Goal: Task Accomplishment & Management: Manage account settings

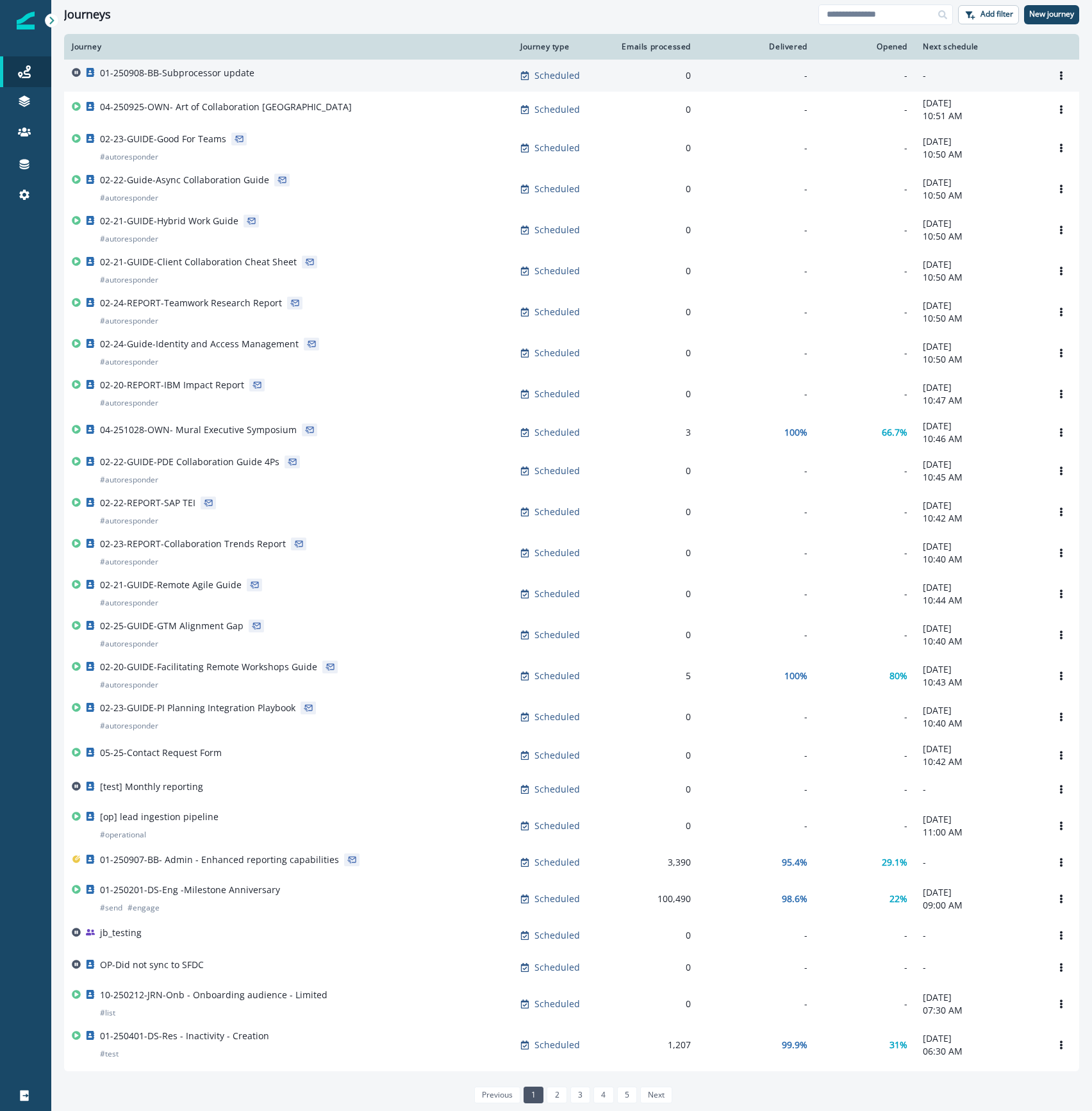
click at [255, 71] on div "01-250908-BB-Subprocessor update" at bounding box center [288, 75] width 433 height 18
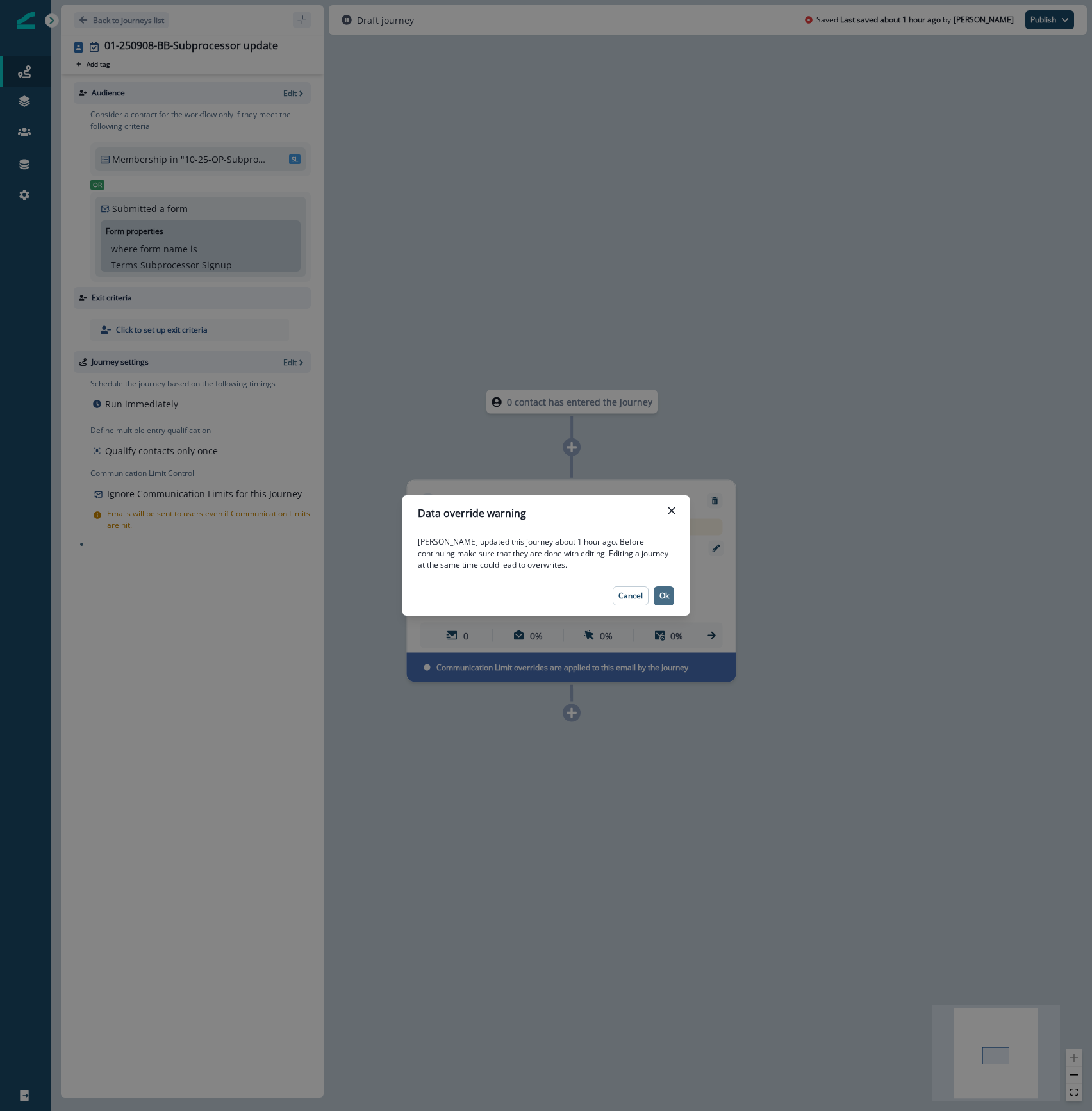
click at [665, 598] on p "Ok" at bounding box center [664, 595] width 10 height 9
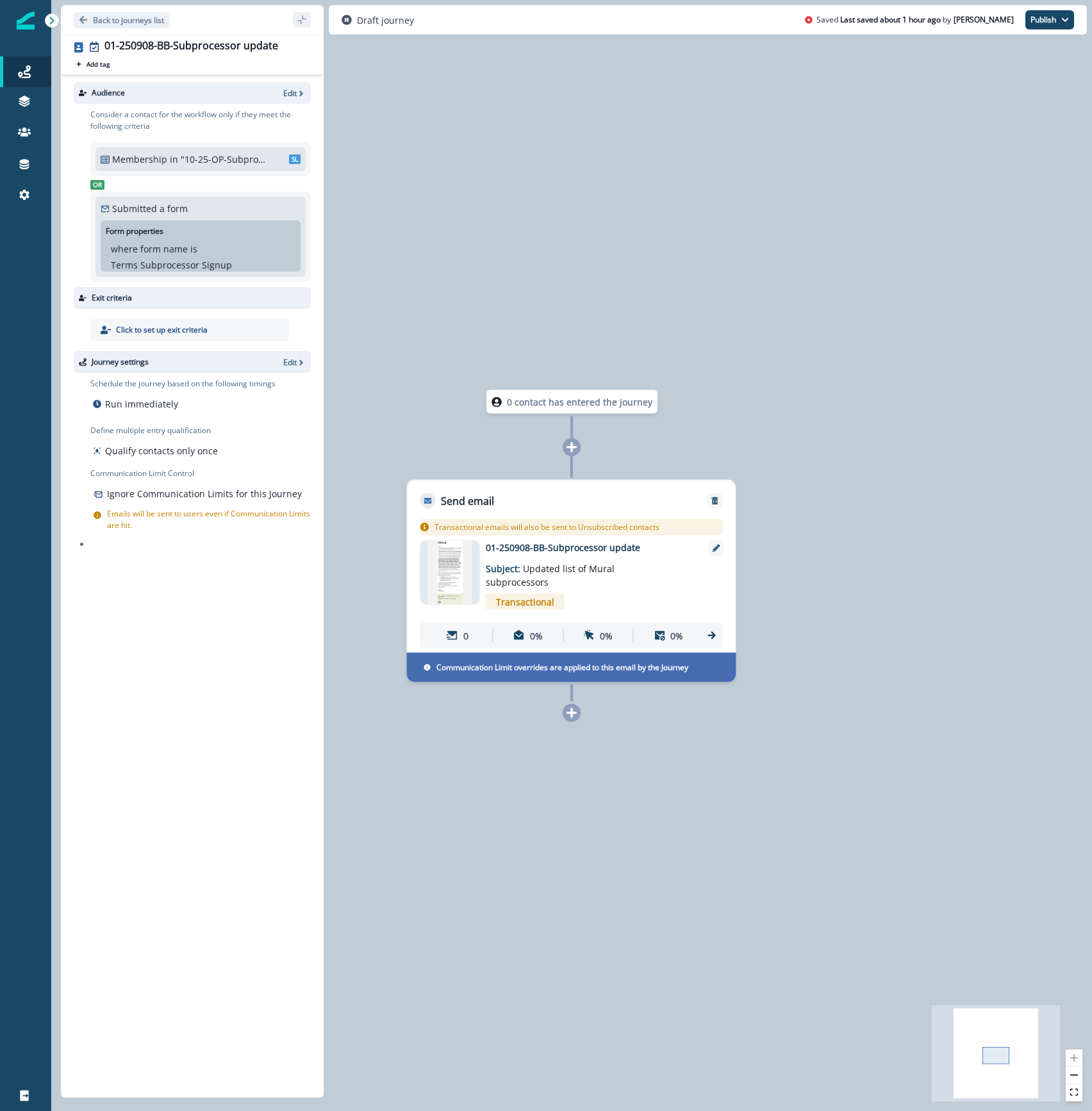
click at [515, 547] on p "01-250908-BB-Subprocessor update" at bounding box center [588, 547] width 205 height 13
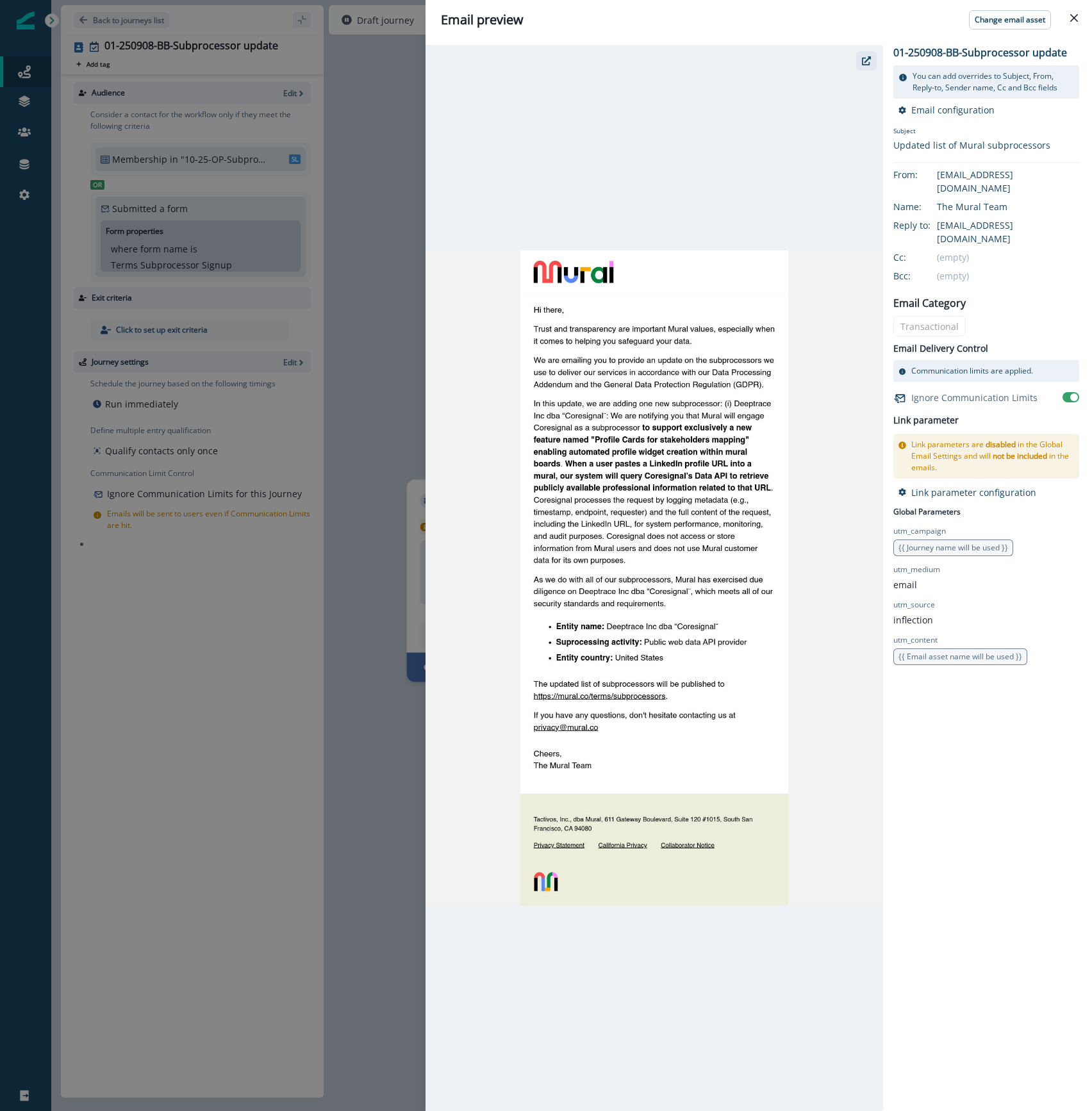
click at [868, 66] on button "button" at bounding box center [866, 60] width 21 height 19
click at [864, 59] on icon "button" at bounding box center [866, 61] width 9 height 9
click at [867, 62] on icon "button" at bounding box center [866, 61] width 9 height 9
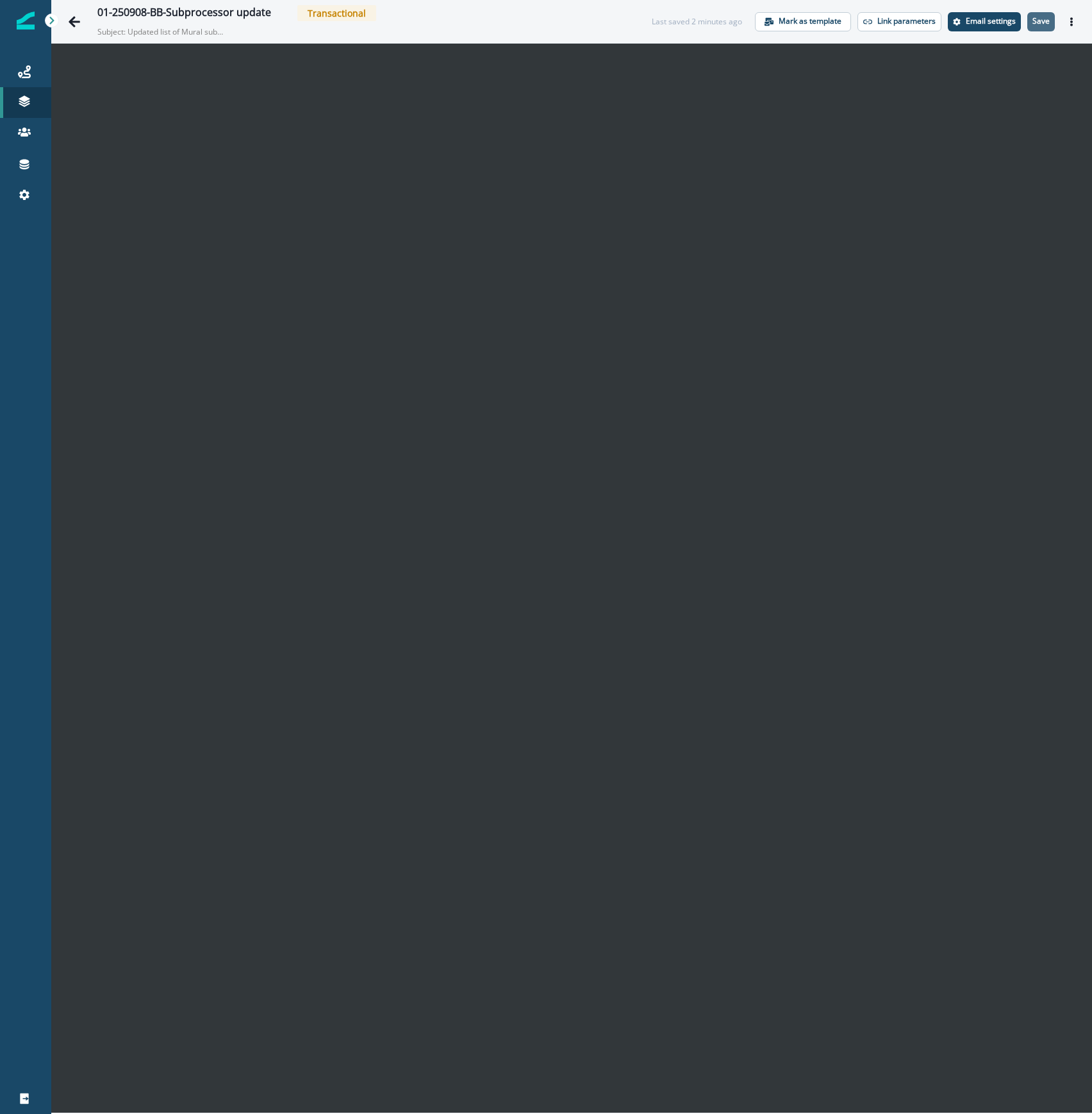
click at [1048, 19] on p "Save" at bounding box center [1041, 21] width 17 height 9
click at [1072, 19] on icon "Actions" at bounding box center [1071, 21] width 9 height 9
click at [985, 103] on button "Send test email" at bounding box center [1009, 99] width 142 height 23
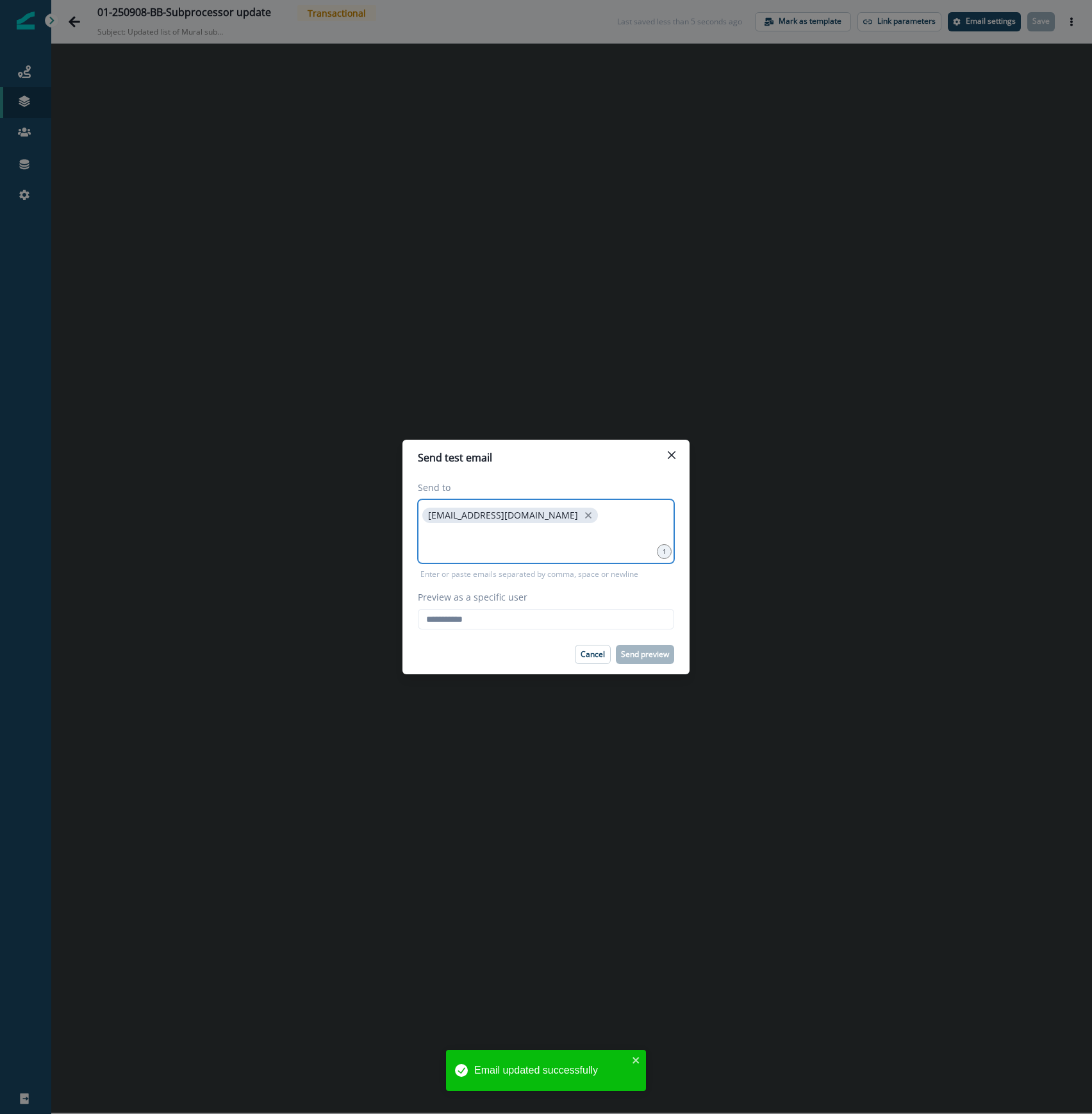
click at [550, 533] on input at bounding box center [545, 541] width 252 height 25
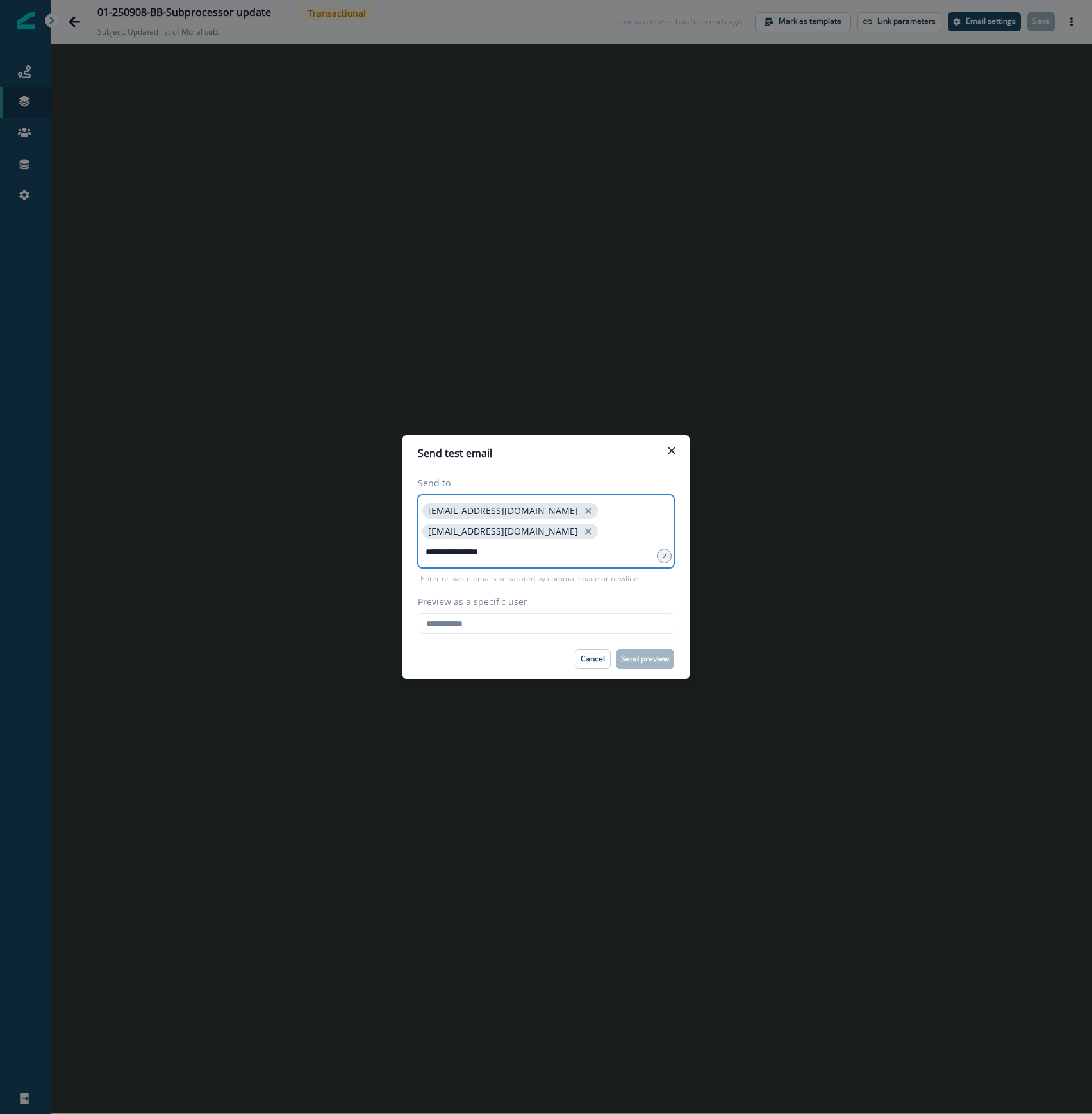
type input "**********"
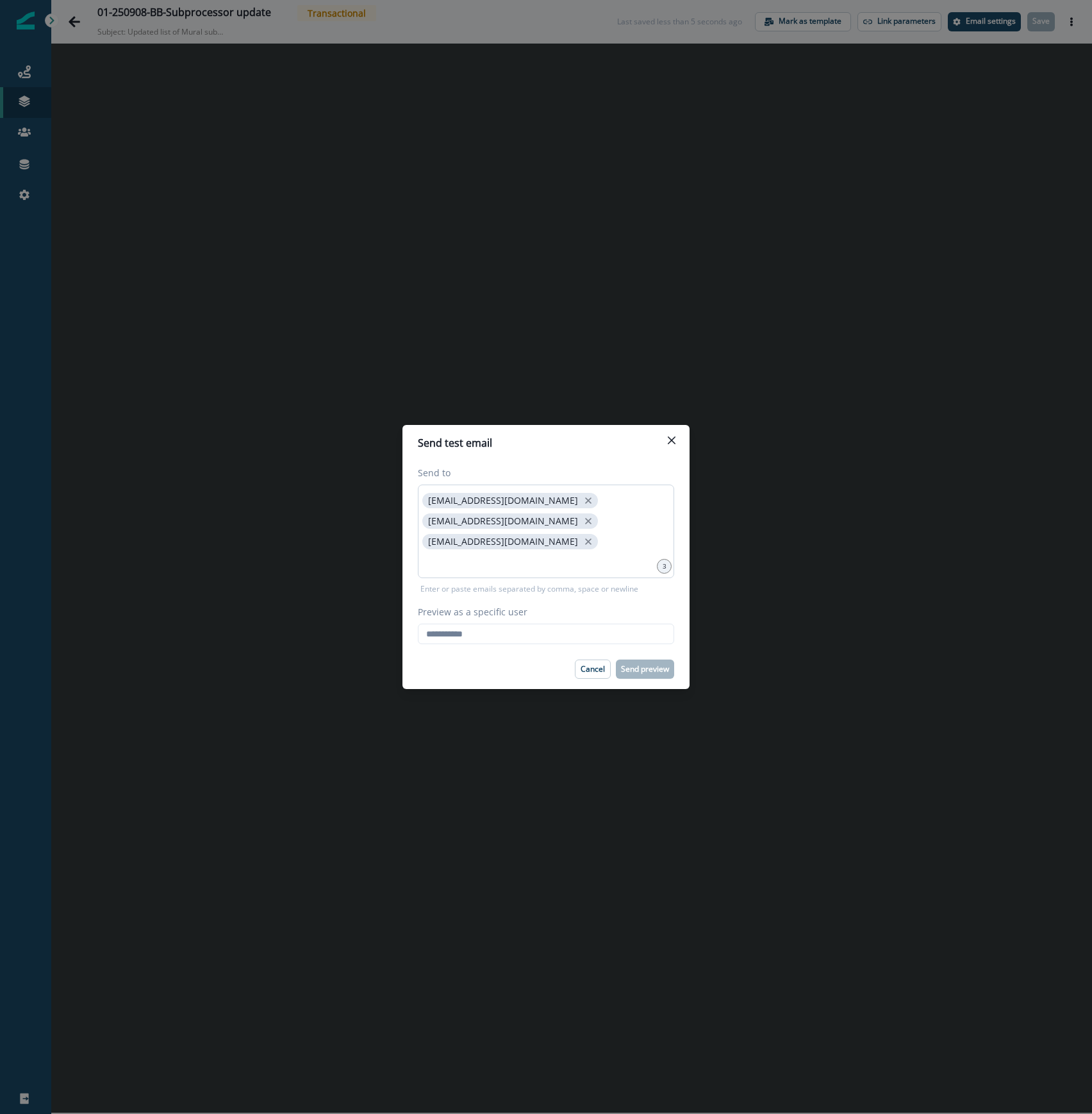
click at [564, 530] on div "kmcgill@mural.co esolari@mural.co jmauldin@mural.co" at bounding box center [546, 531] width 256 height 93
click at [565, 532] on div "kmcgill@mural.co esolari@mural.co jmauldin@mural.co" at bounding box center [546, 531] width 256 height 93
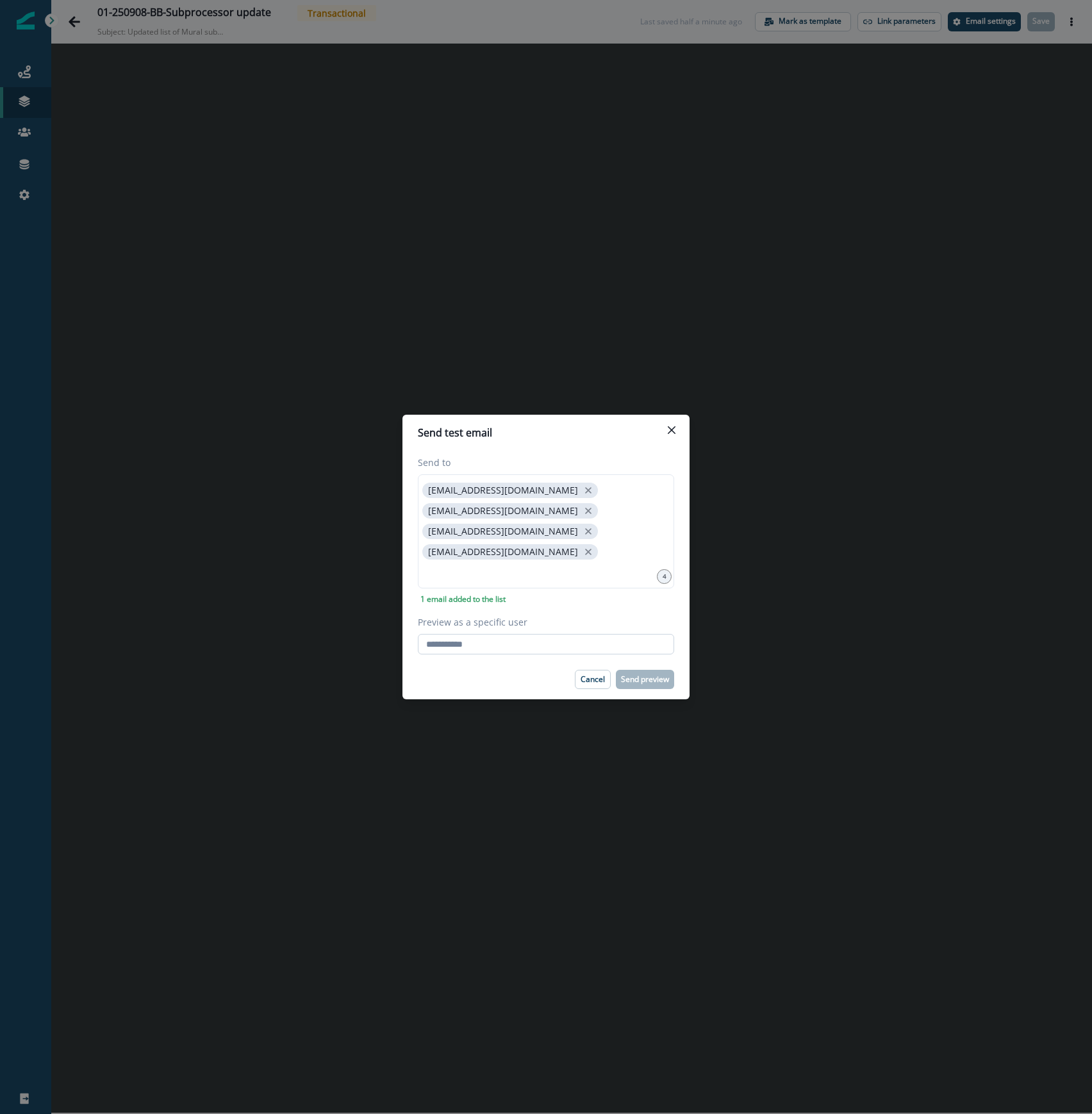
click at [498, 634] on input "Preview as a specific user" at bounding box center [546, 644] width 256 height 21
type input "**********"
click at [452, 670] on div "Cancel Send preview" at bounding box center [546, 679] width 256 height 19
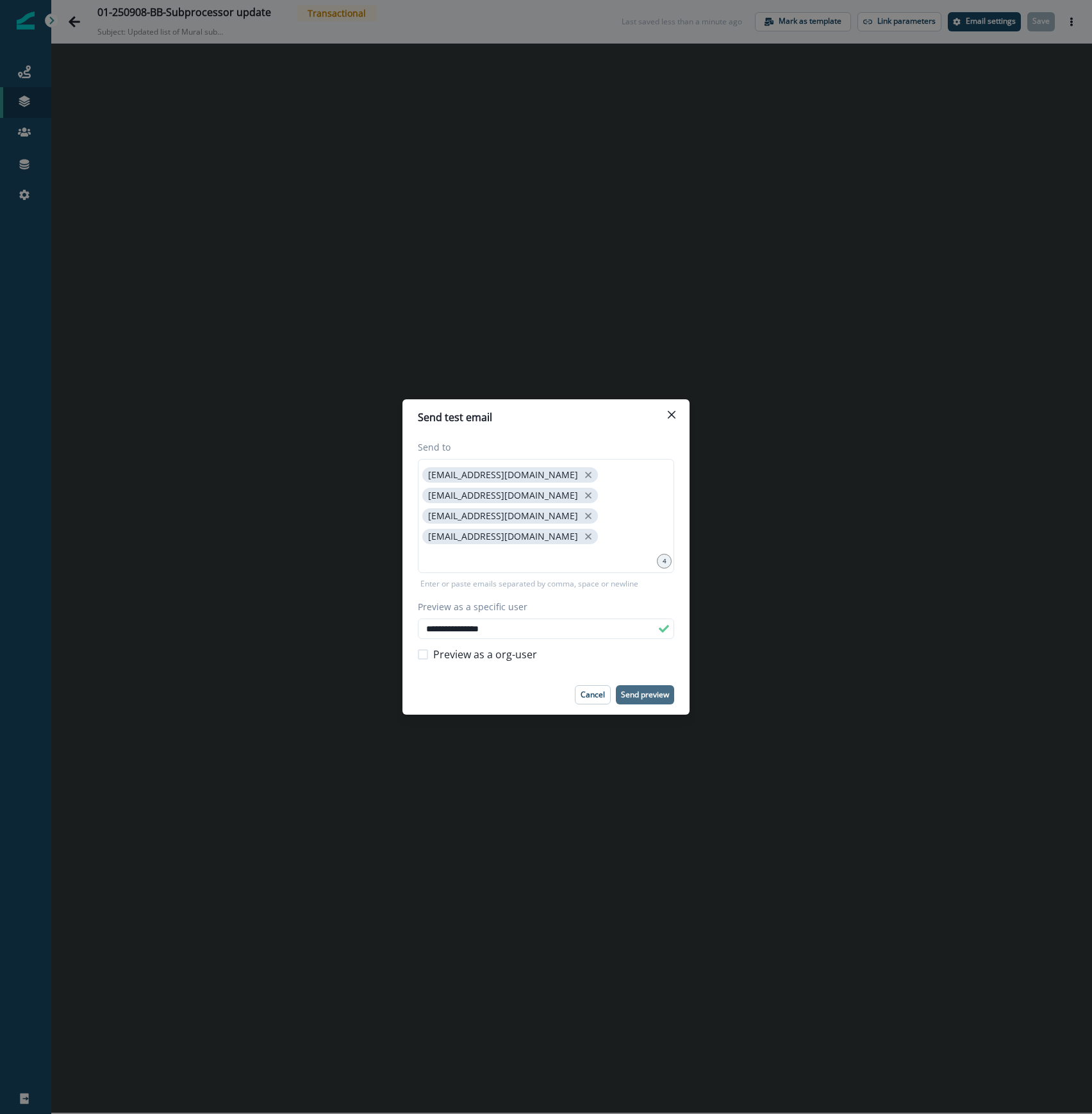
click at [655, 690] on p "Send preview" at bounding box center [645, 695] width 48 height 9
click at [675, 419] on icon "Close" at bounding box center [671, 414] width 8 height 8
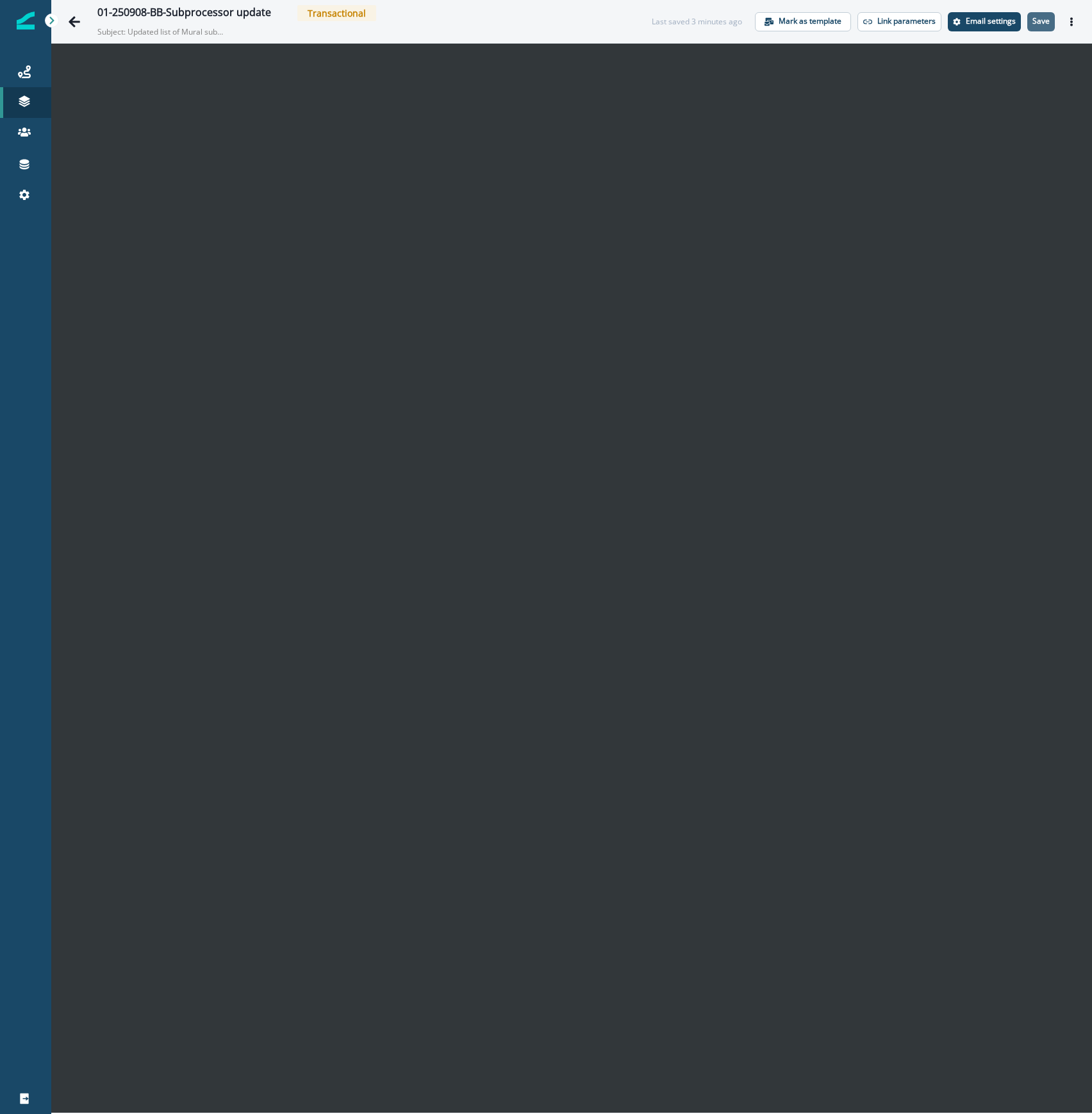
click at [1043, 13] on button "Save" at bounding box center [1040, 21] width 28 height 19
click at [1046, 22] on p "Save" at bounding box center [1041, 21] width 17 height 9
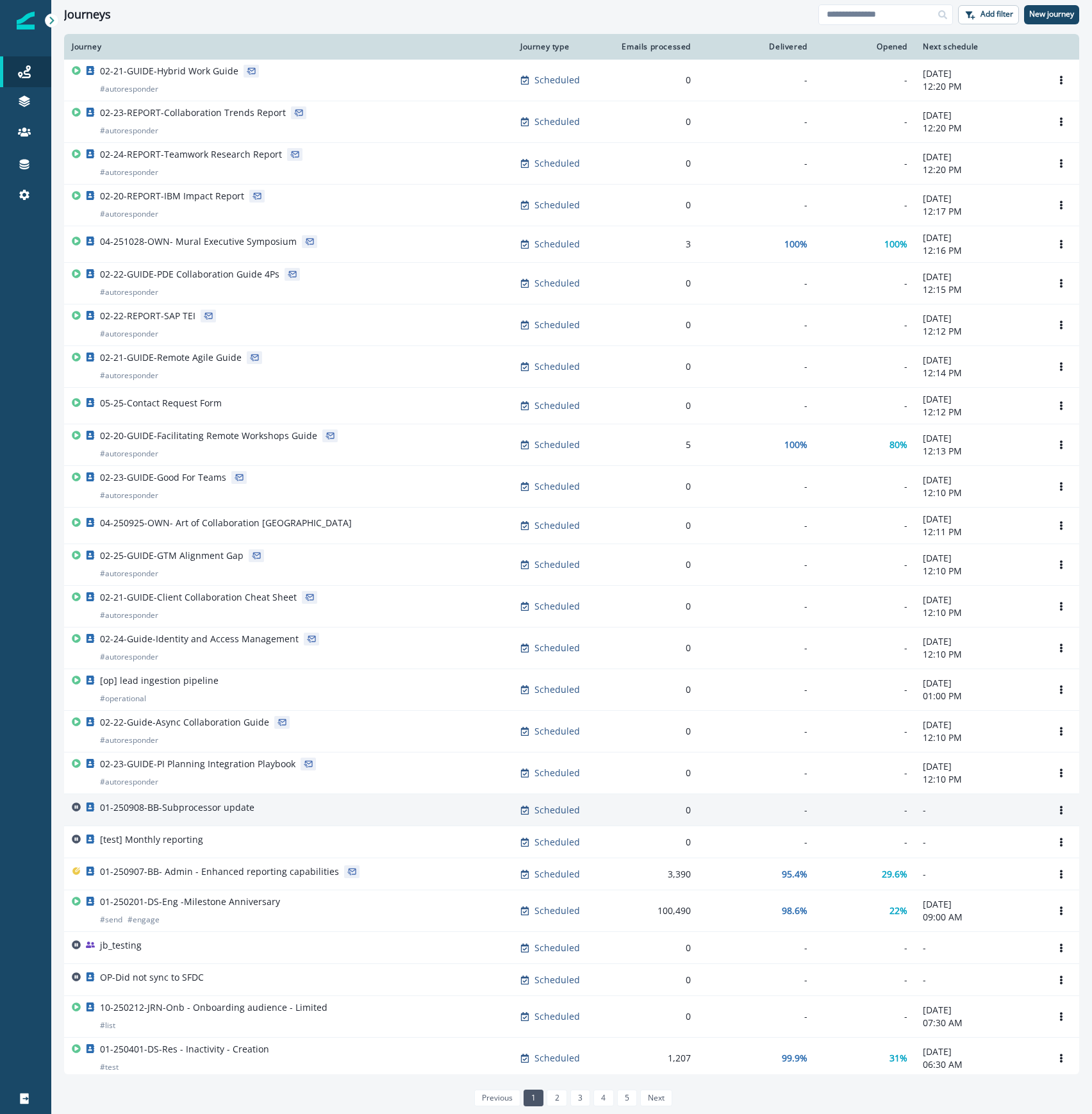
click at [267, 802] on td "01-250908-BB-Subprocessor update" at bounding box center [289, 810] width 448 height 32
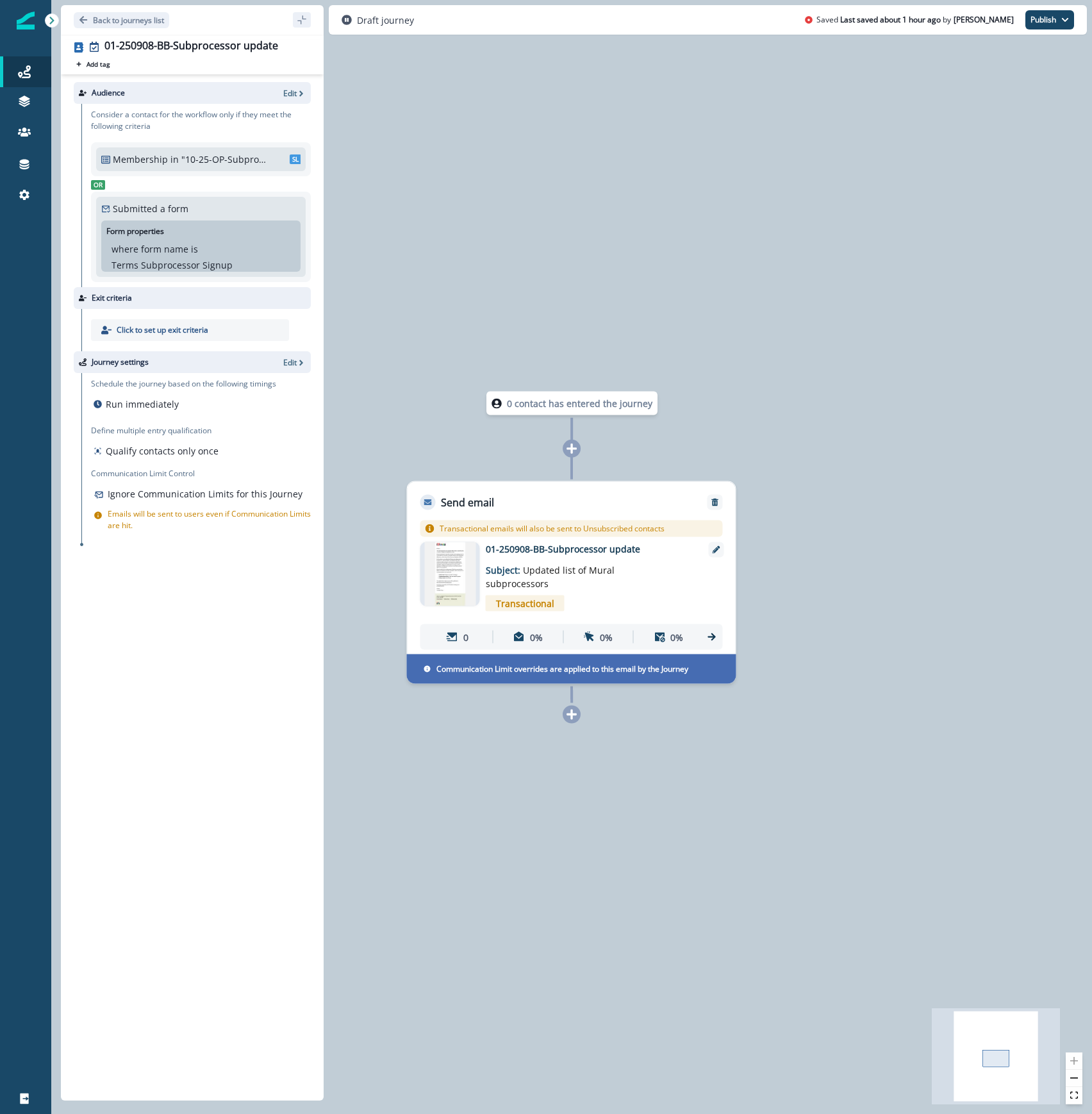
click at [591, 549] on p "01-250908-BB-Subprocessor update" at bounding box center [588, 548] width 205 height 13
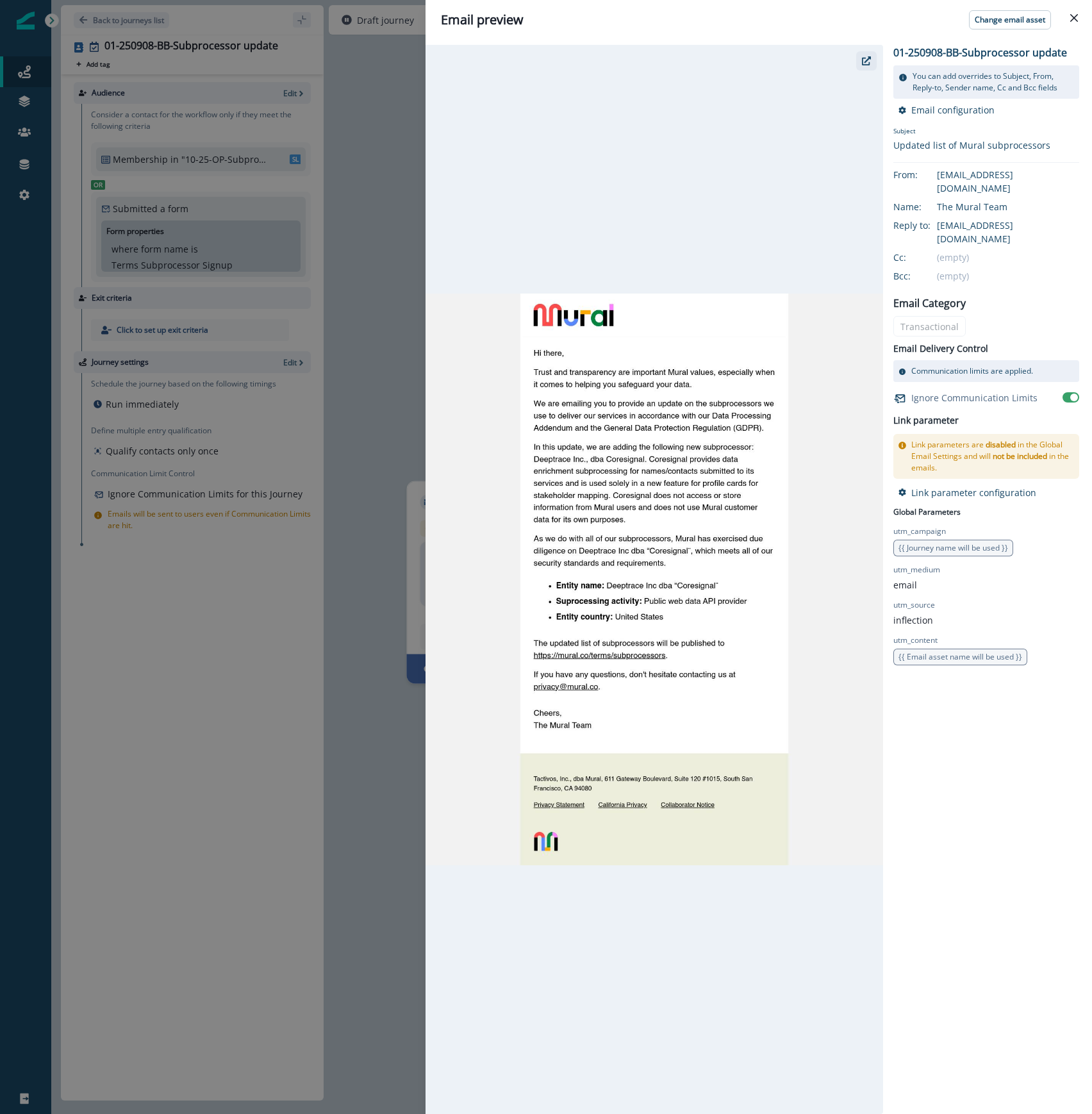
click at [865, 59] on icon "button" at bounding box center [866, 61] width 9 height 9
click at [1070, 19] on icon "Close" at bounding box center [1074, 18] width 8 height 8
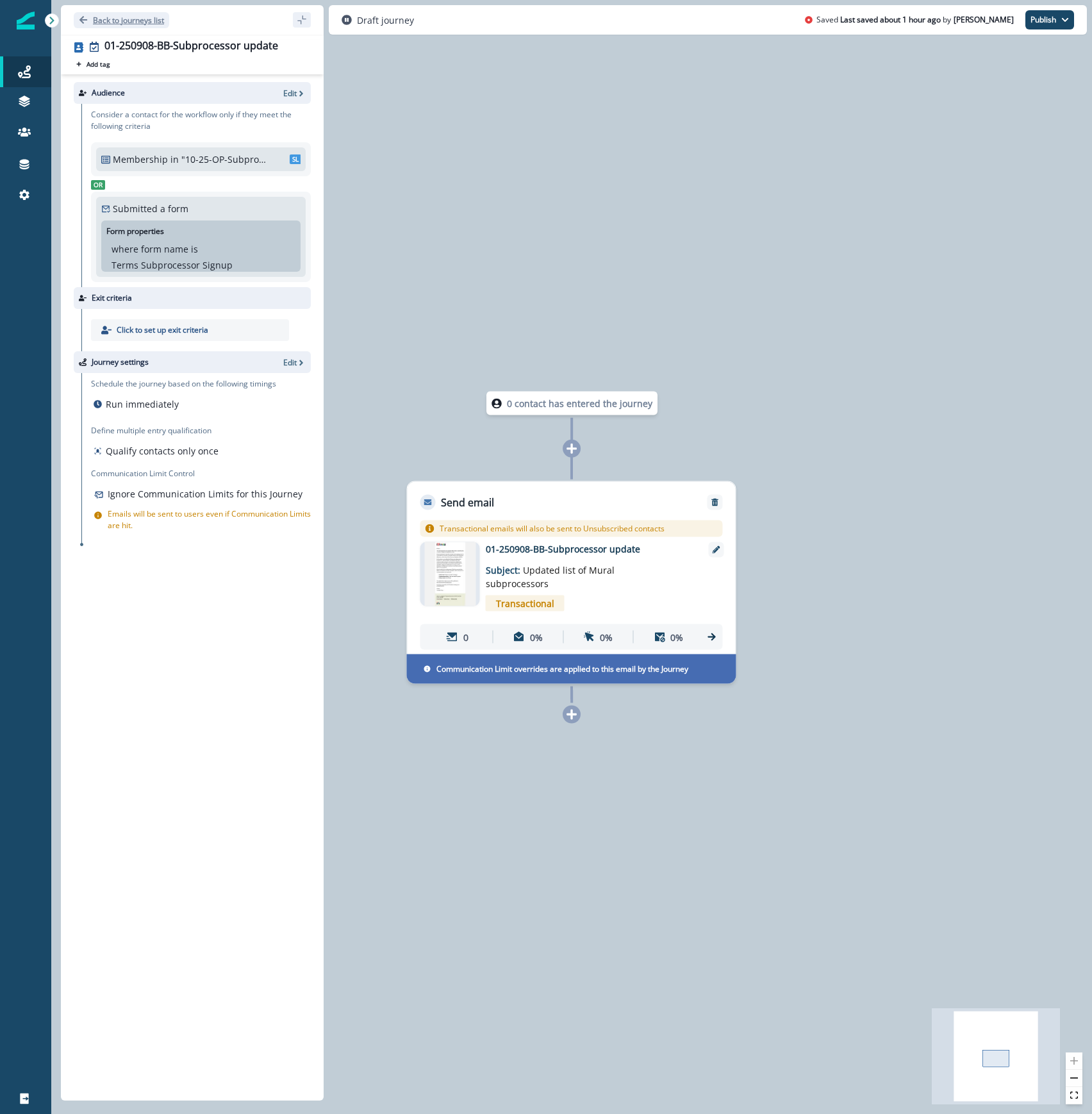
click at [119, 18] on p "Back to journeys list" at bounding box center [128, 20] width 71 height 11
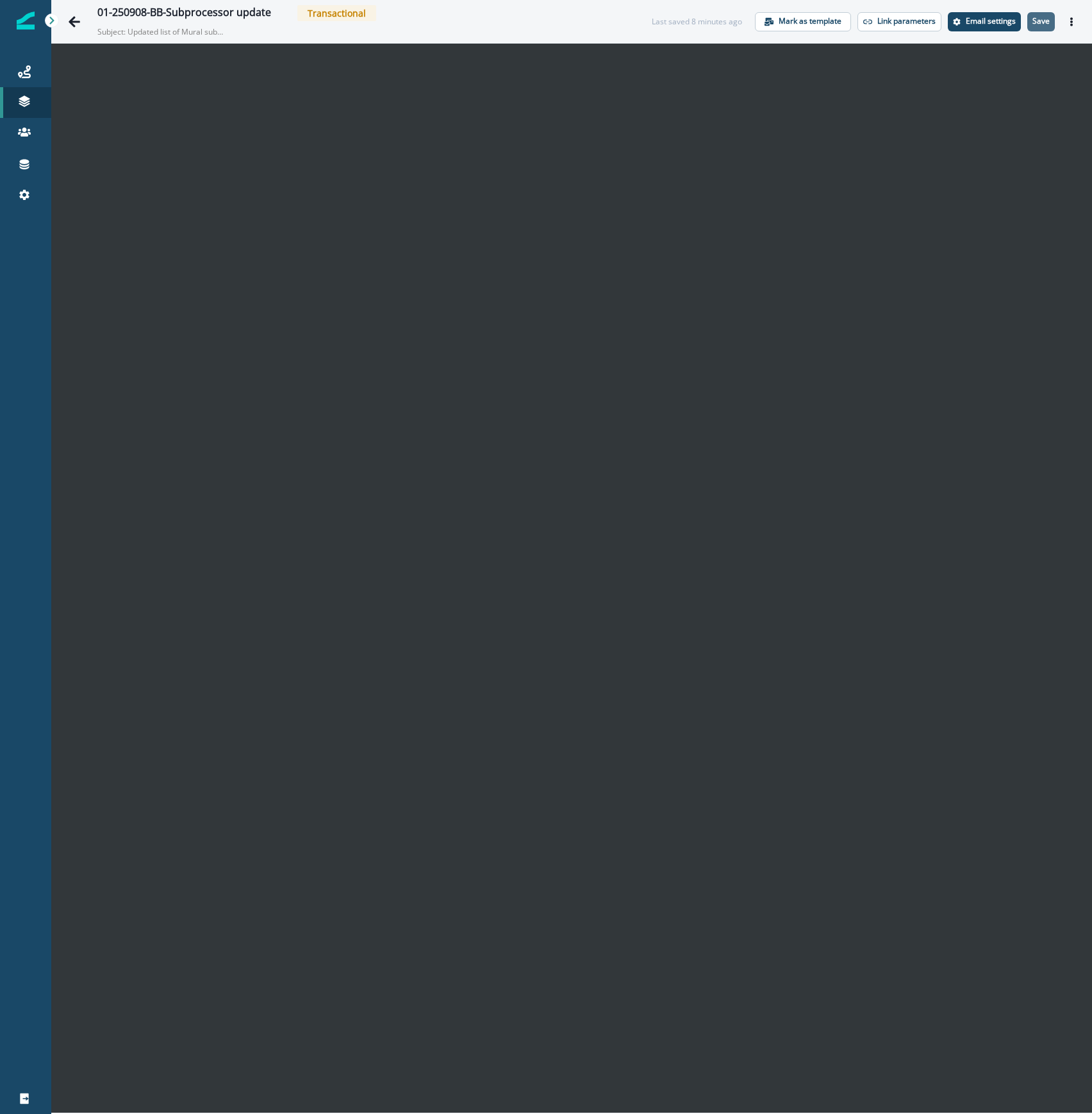
click at [1043, 19] on p "Save" at bounding box center [1041, 21] width 17 height 9
click at [1074, 18] on icon "Actions" at bounding box center [1071, 21] width 9 height 9
click at [1074, 21] on icon "Actions" at bounding box center [1071, 21] width 9 height 9
click at [1002, 103] on button "Send test email" at bounding box center [1009, 99] width 142 height 23
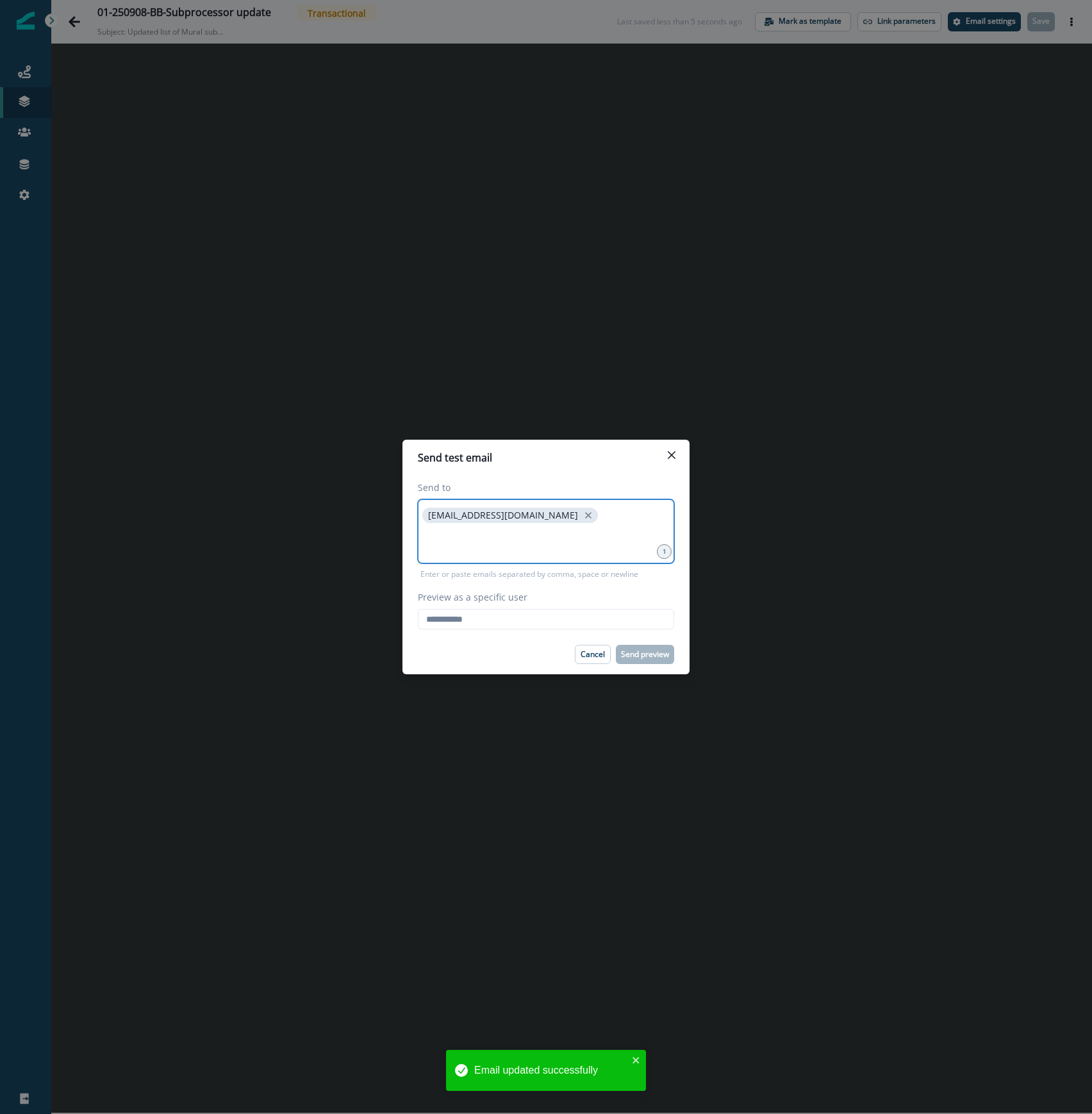
click at [480, 540] on input at bounding box center [545, 541] width 252 height 25
type input "**********"
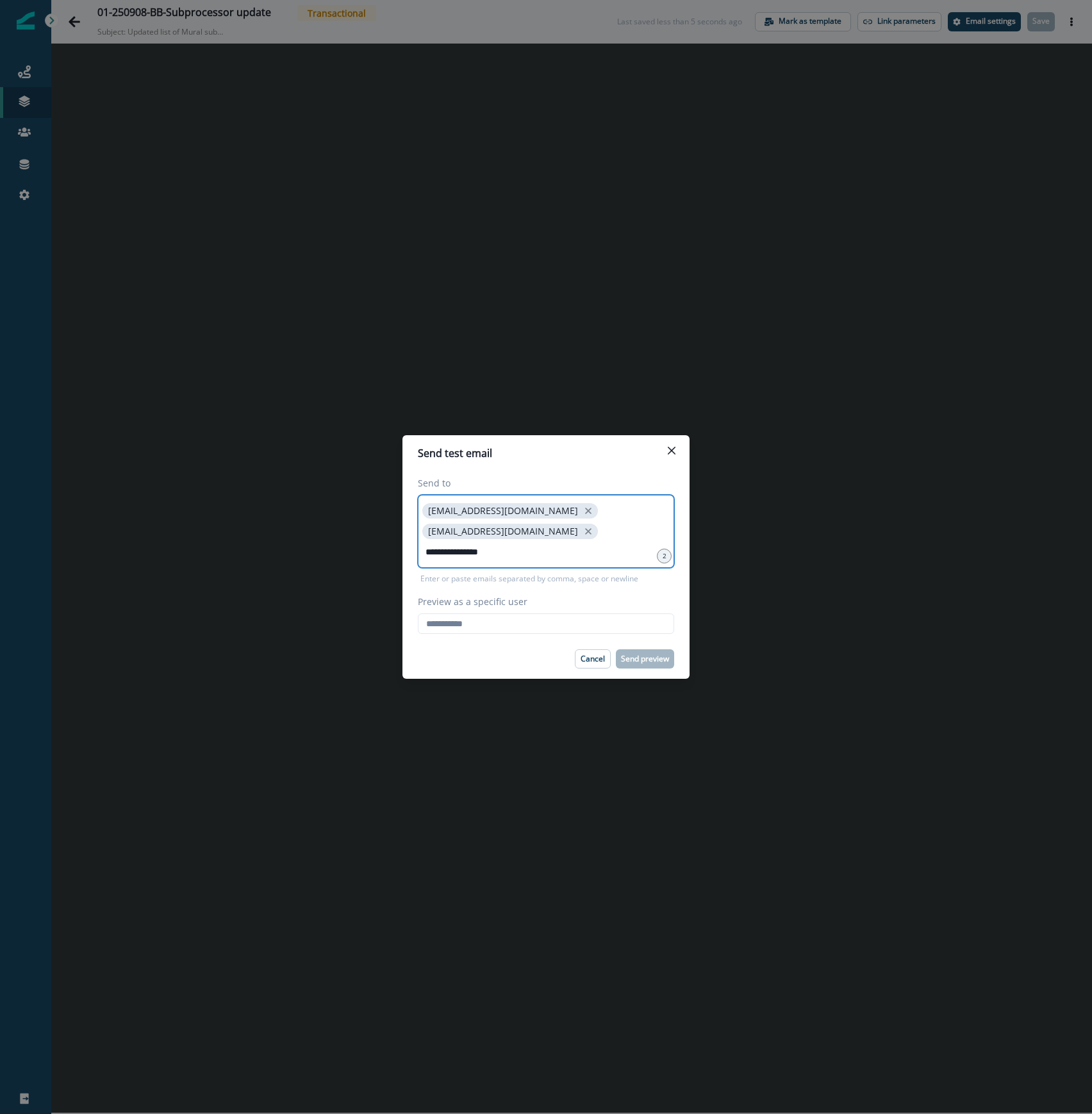
type input "**********"
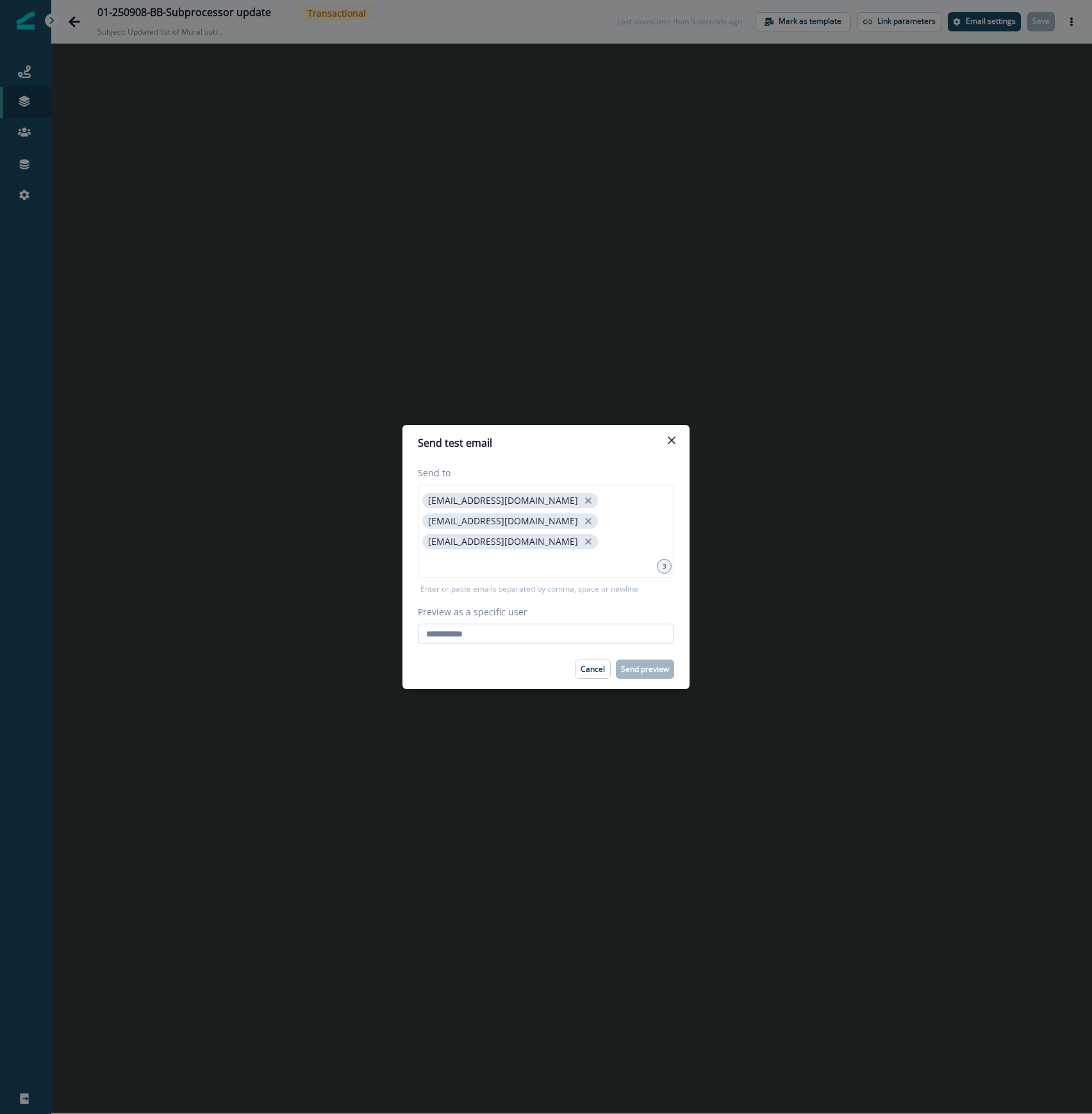
click at [494, 624] on input "Preview as a specific user" at bounding box center [546, 634] width 256 height 21
type input "**********"
click at [480, 659] on div "Cancel Send preview" at bounding box center [546, 668] width 256 height 19
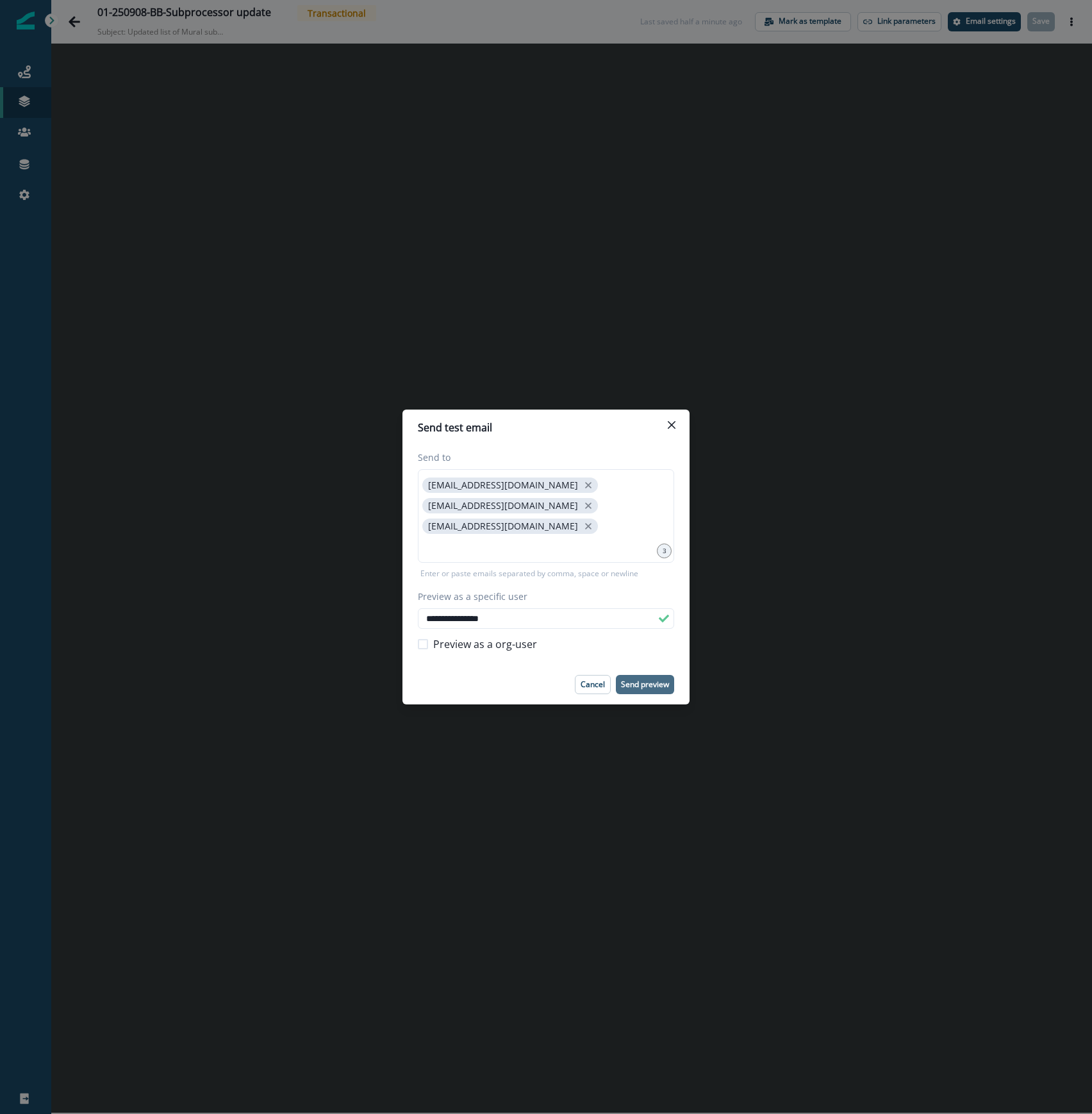
click at [646, 680] on p "Send preview" at bounding box center [645, 684] width 48 height 9
click at [675, 431] on button "Close" at bounding box center [671, 424] width 21 height 21
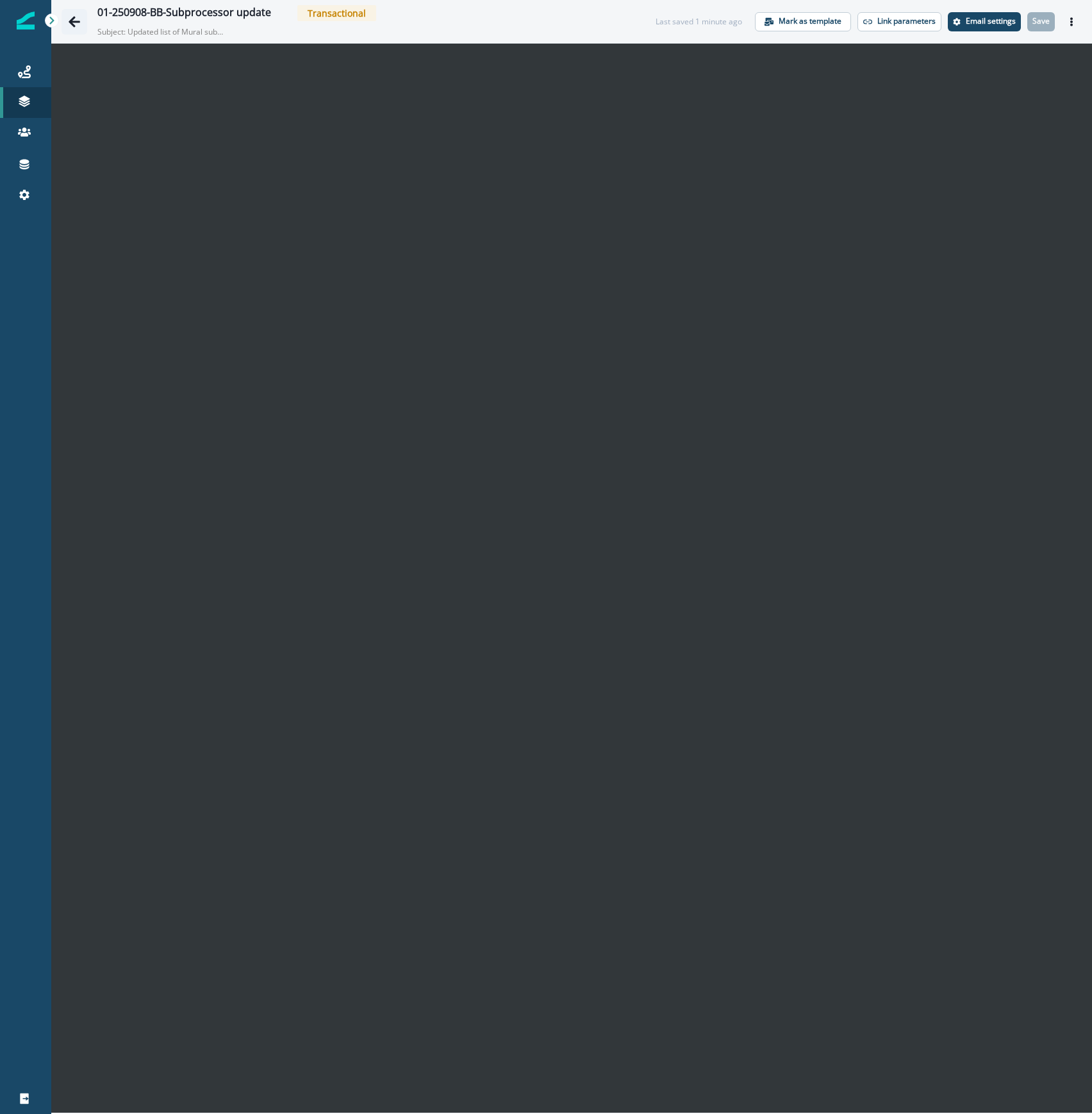
click at [79, 21] on icon "Go back" at bounding box center [74, 21] width 11 height 11
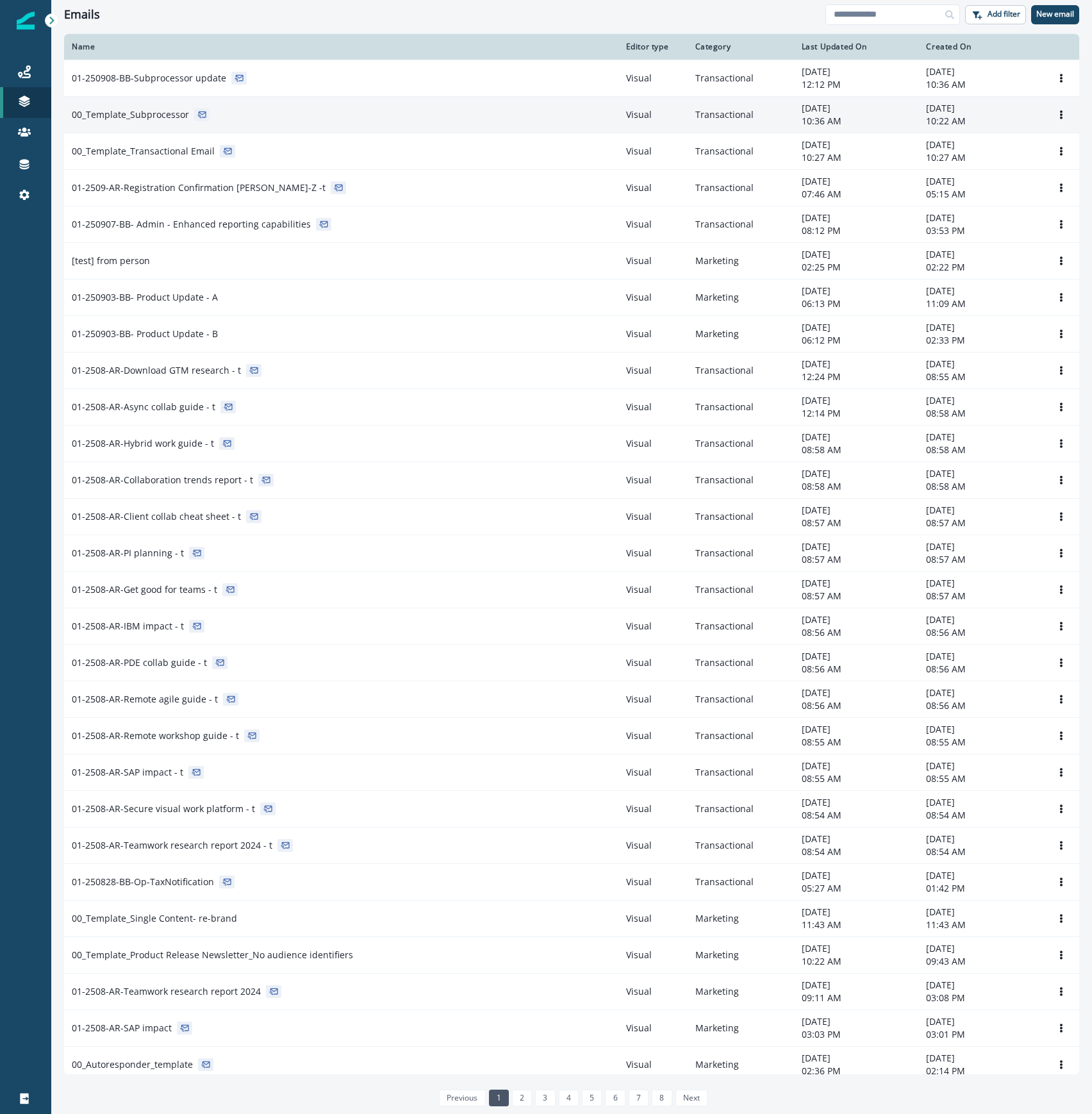
click at [381, 116] on div "00_Template_Subprocessor" at bounding box center [341, 115] width 539 height 13
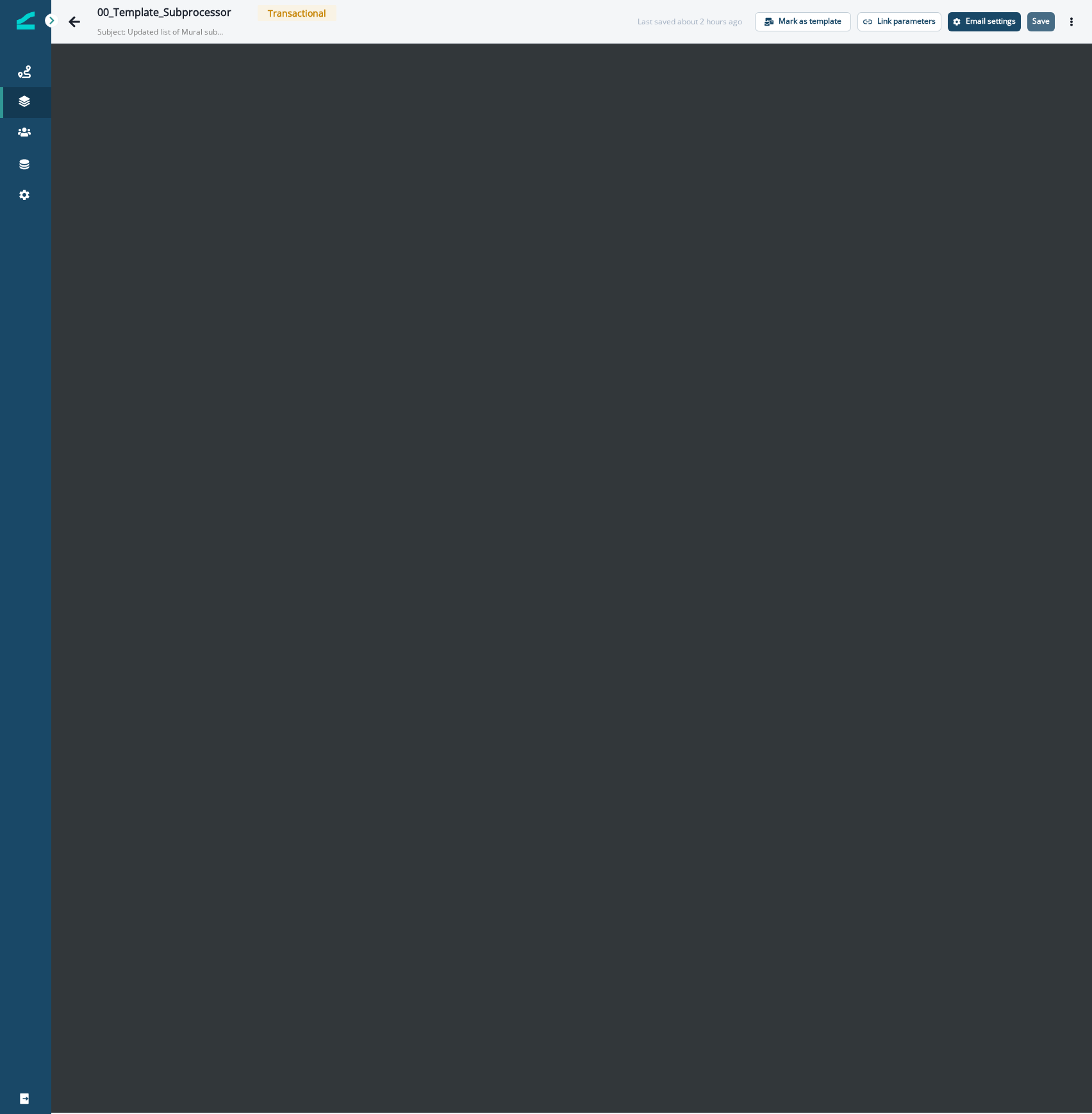
click at [1043, 19] on p "Save" at bounding box center [1041, 21] width 17 height 9
click at [1049, 18] on p "Save" at bounding box center [1041, 21] width 17 height 9
click at [73, 23] on icon "Go back" at bounding box center [74, 22] width 13 height 13
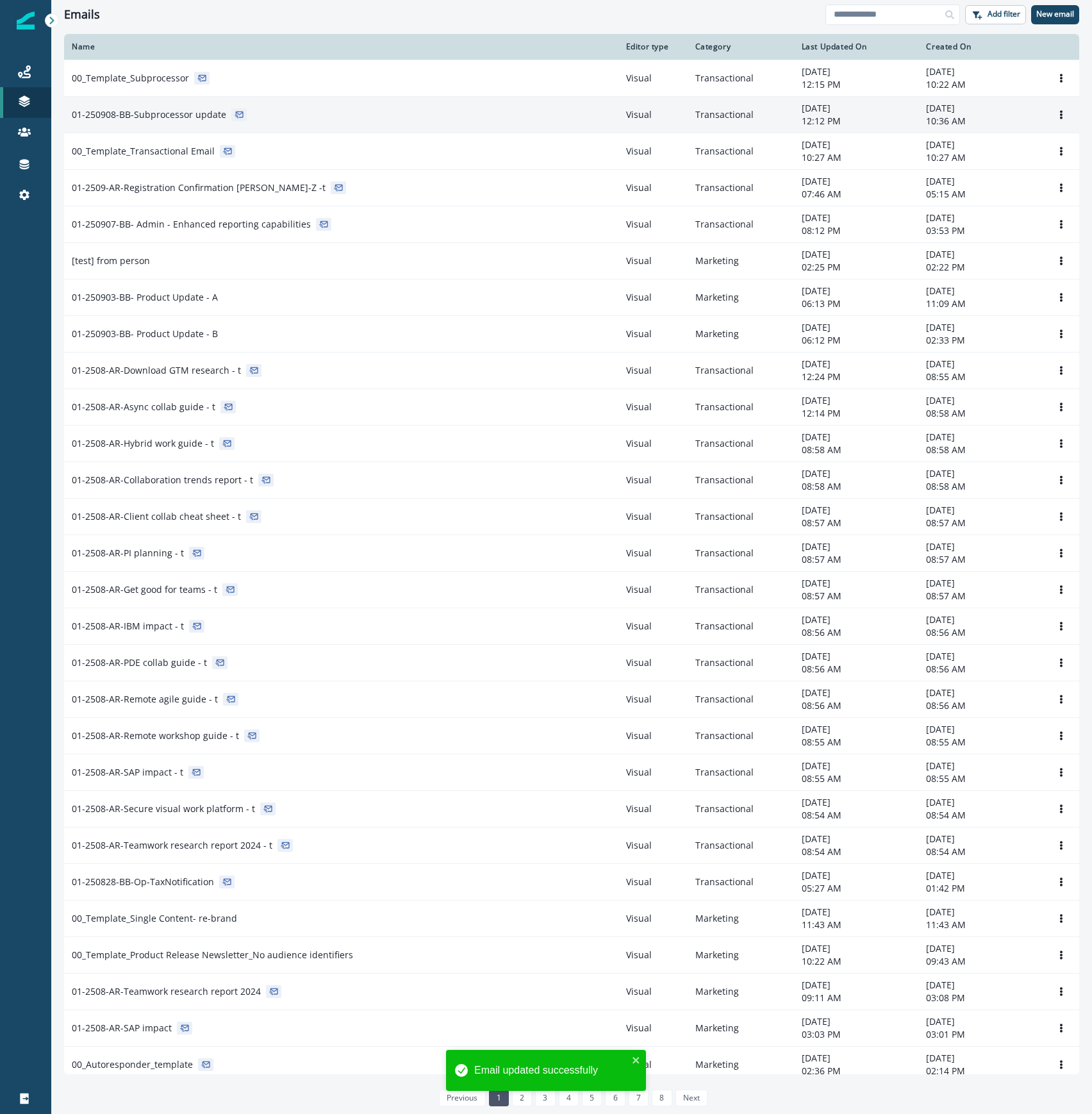
click at [327, 109] on div "01-250908-BB-Subprocessor update" at bounding box center [341, 115] width 539 height 13
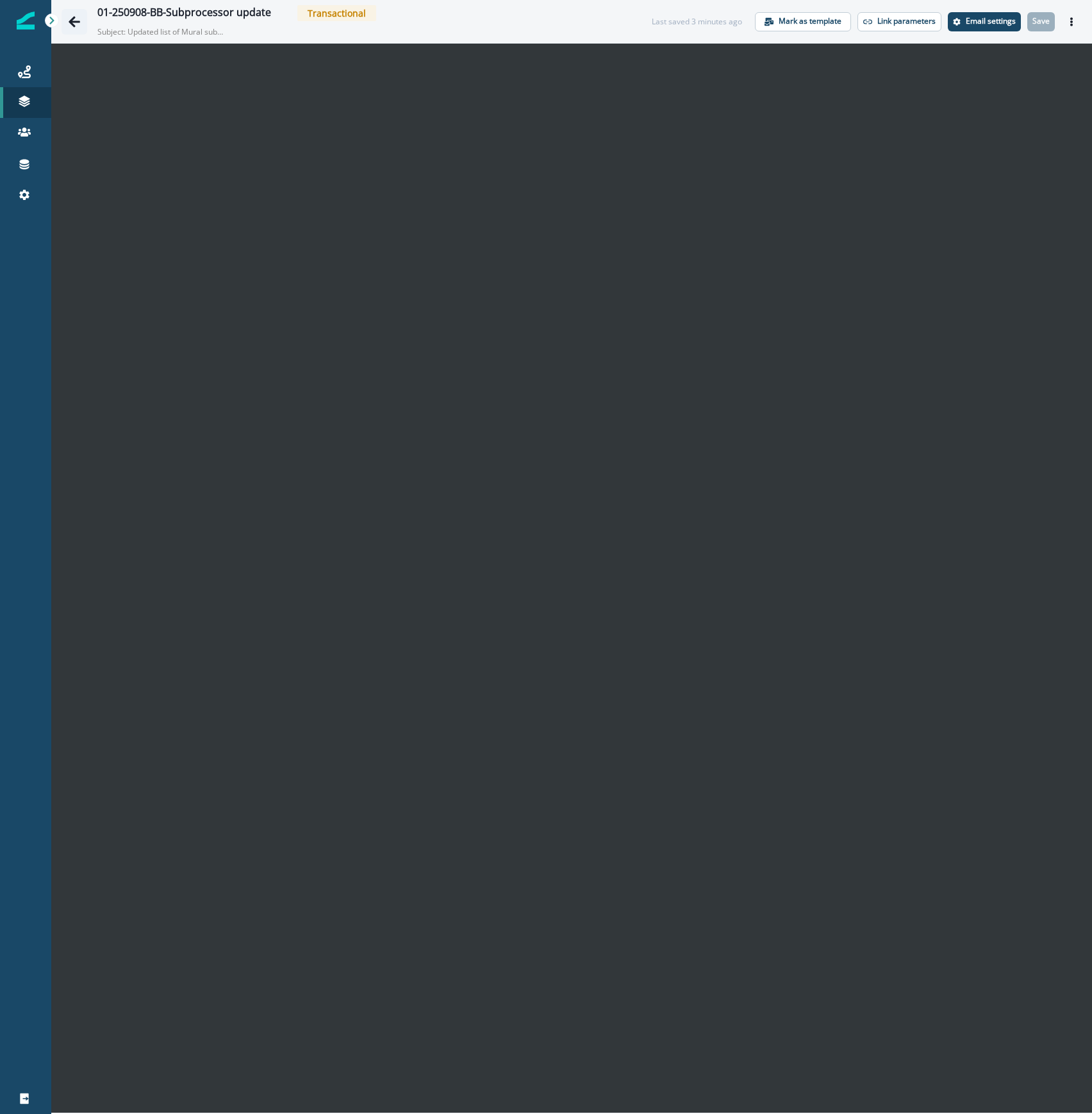
click at [73, 21] on icon "Go back" at bounding box center [74, 21] width 11 height 11
